Goal: Feedback & Contribution: Leave review/rating

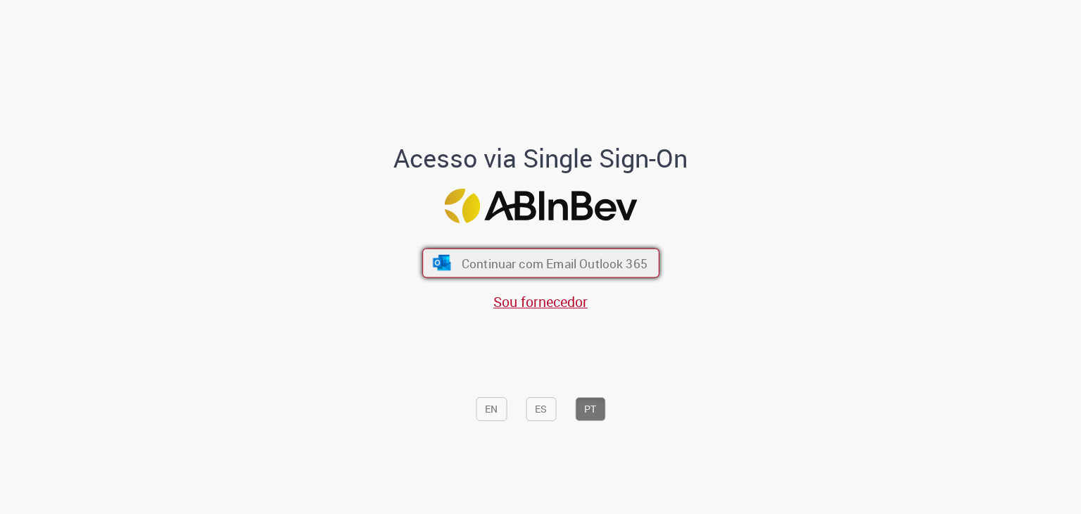
click at [534, 251] on button "Continuar com Email Outlook 365" at bounding box center [540, 264] width 237 height 30
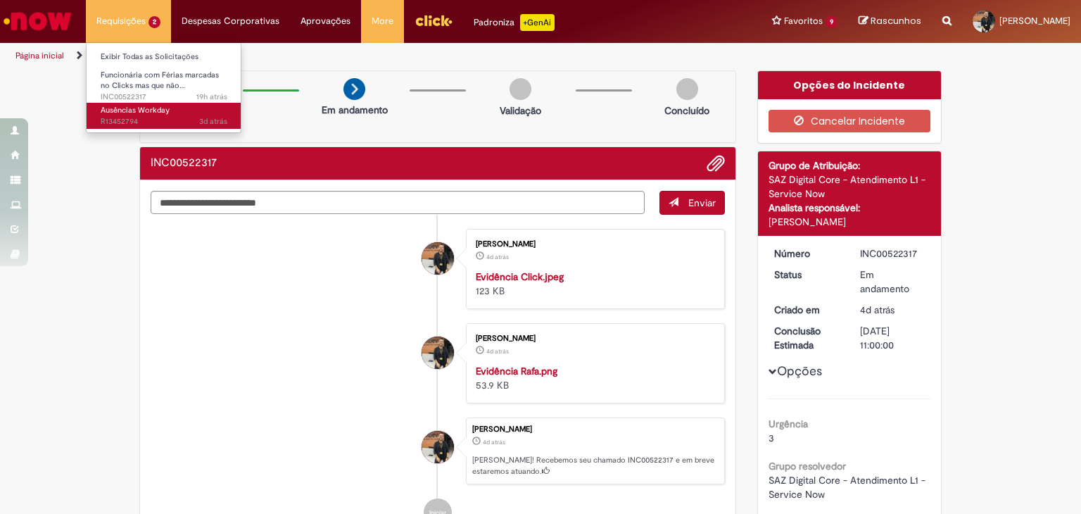
click at [148, 113] on span "Ausências Workday" at bounding box center [135, 110] width 69 height 11
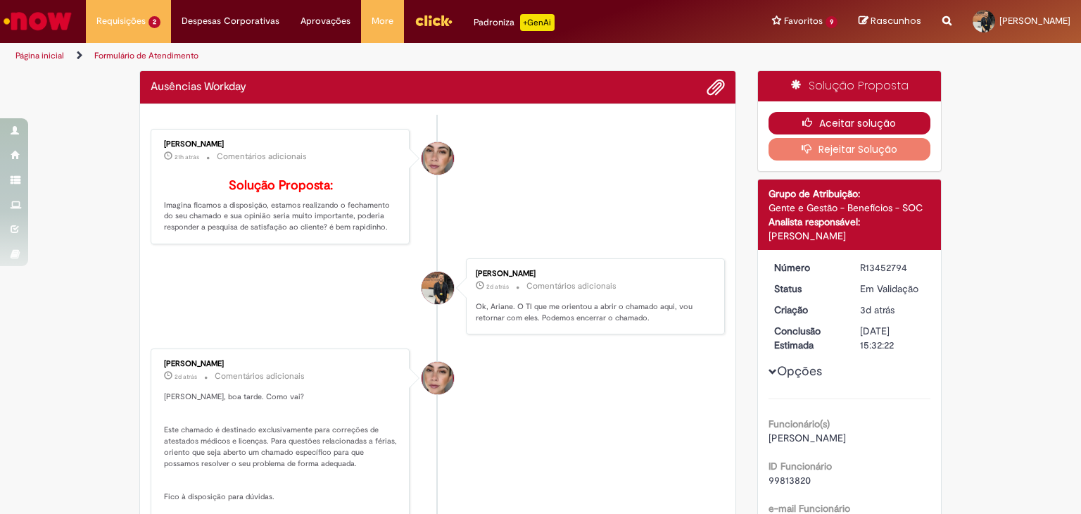
click at [847, 120] on button "Aceitar solução" at bounding box center [850, 123] width 163 height 23
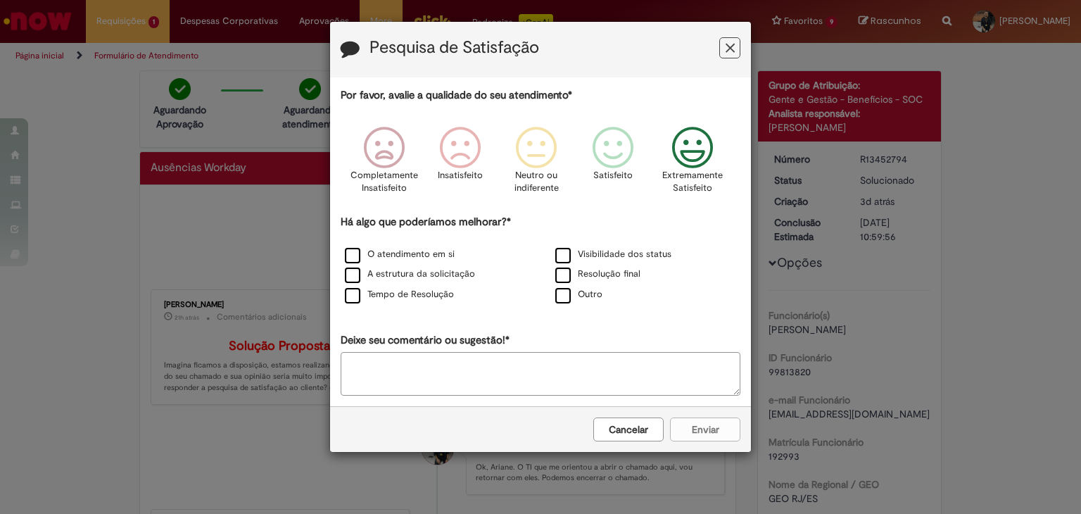
click at [699, 149] on icon "Feedback" at bounding box center [693, 148] width 53 height 42
click at [566, 253] on label "Visibilidade dos status" at bounding box center [614, 254] width 116 height 13
click at [395, 254] on label "O atendimento em si" at bounding box center [400, 254] width 110 height 13
click at [400, 275] on label "A estrutura da solicitação" at bounding box center [410, 274] width 130 height 13
click at [406, 296] on label "Tempo de Resolução" at bounding box center [399, 294] width 109 height 13
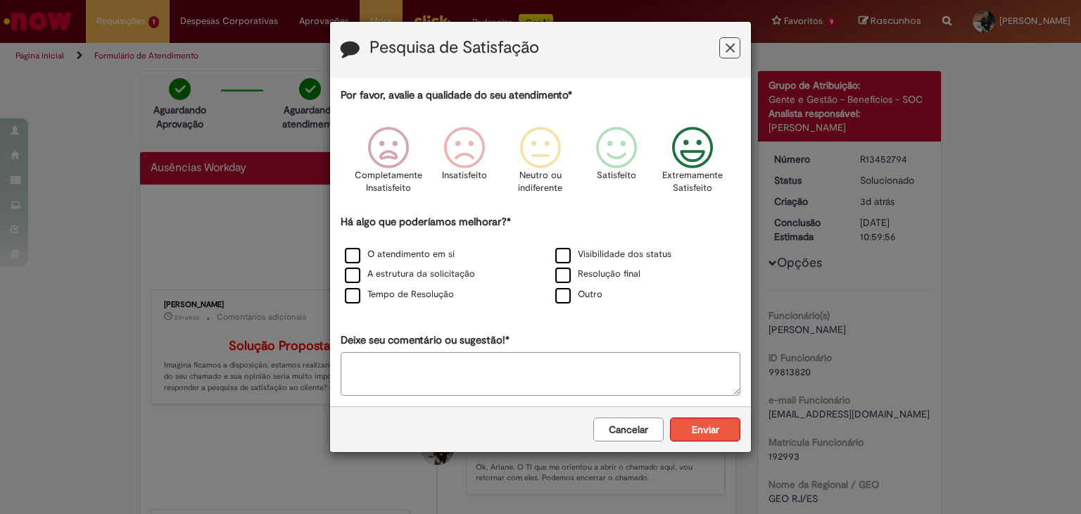
click at [716, 426] on button "Enviar" at bounding box center [705, 430] width 70 height 24
